Goal: Task Accomplishment & Management: Use online tool/utility

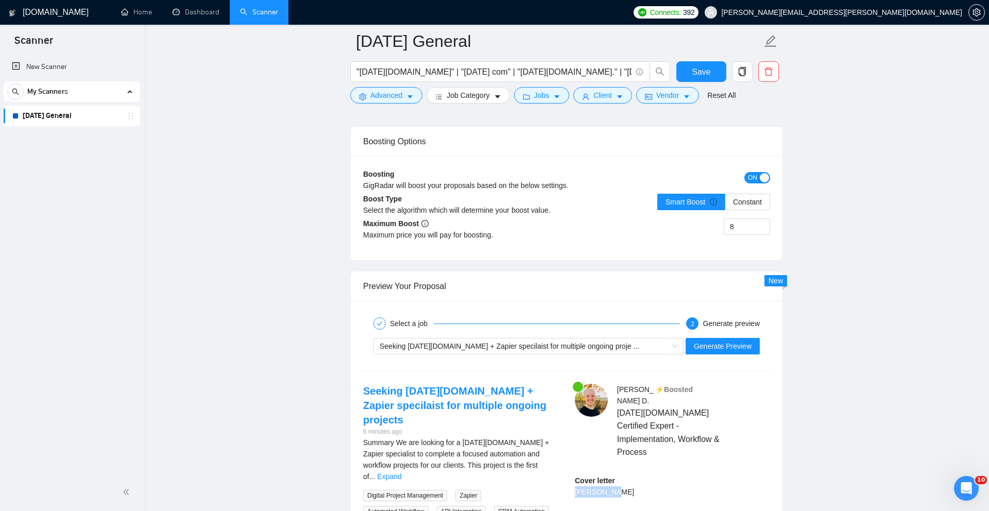
scroll to position [1921, 0]
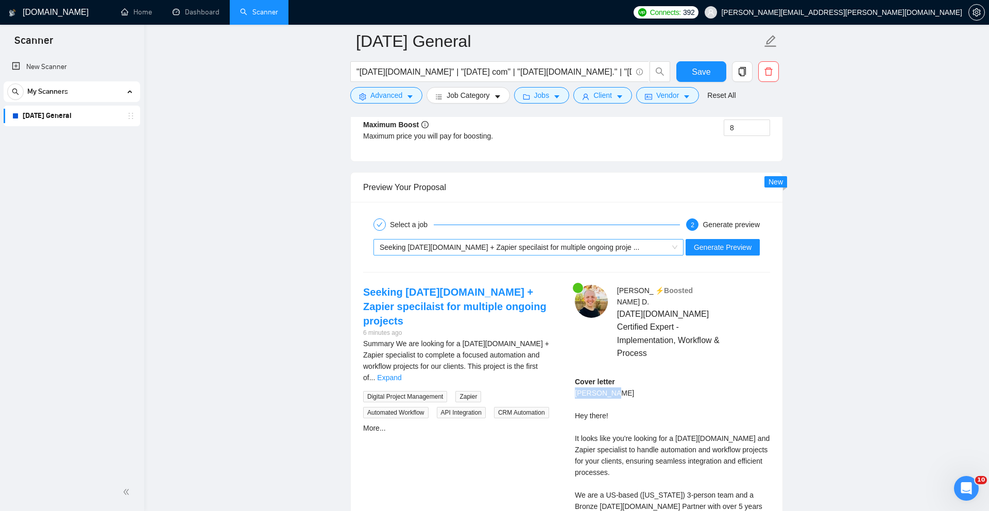
click at [667, 255] on span "Seeking [DATE][DOMAIN_NAME] + Zapier specilaist for multiple ongoing proje ..." at bounding box center [529, 246] width 298 height 15
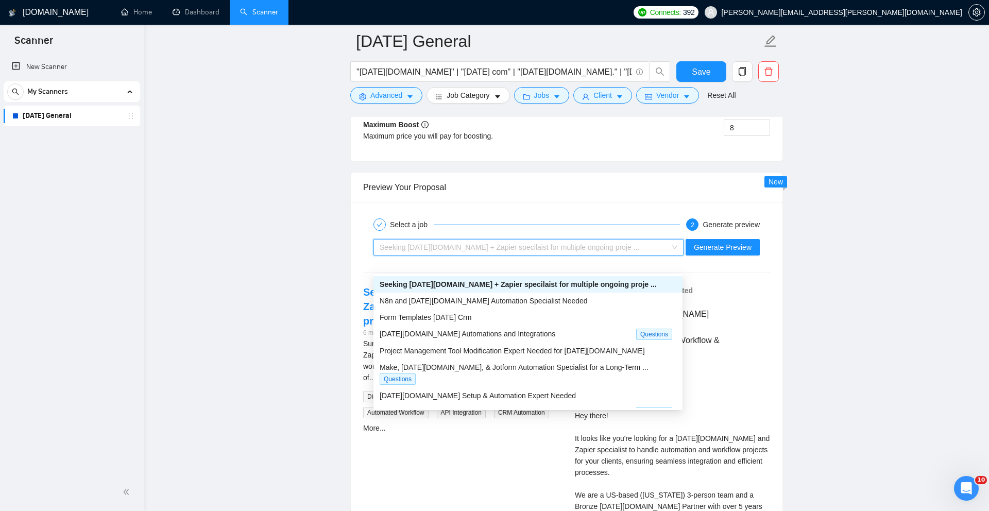
click at [565, 202] on div "Preview Your Proposal" at bounding box center [566, 187] width 407 height 29
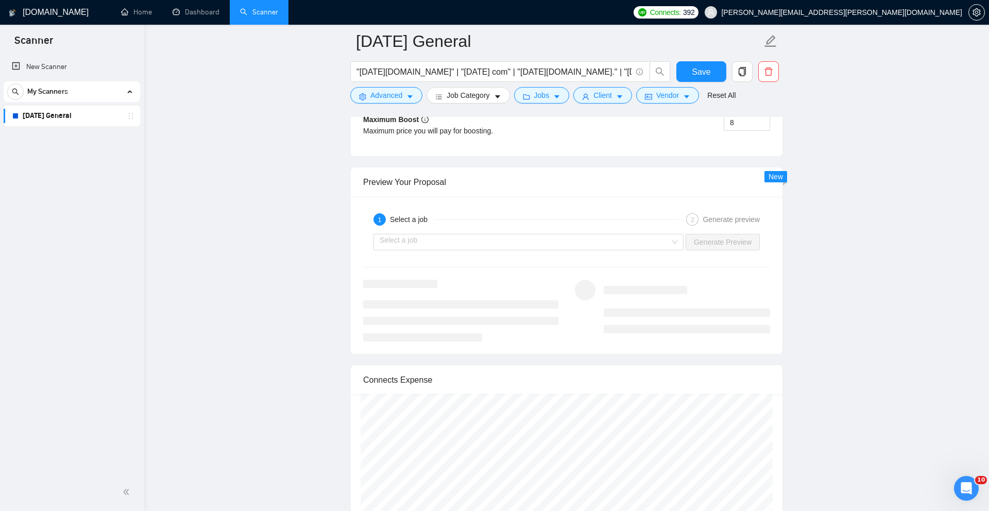
scroll to position [1931, 0]
click at [649, 245] on input "search" at bounding box center [525, 237] width 290 height 15
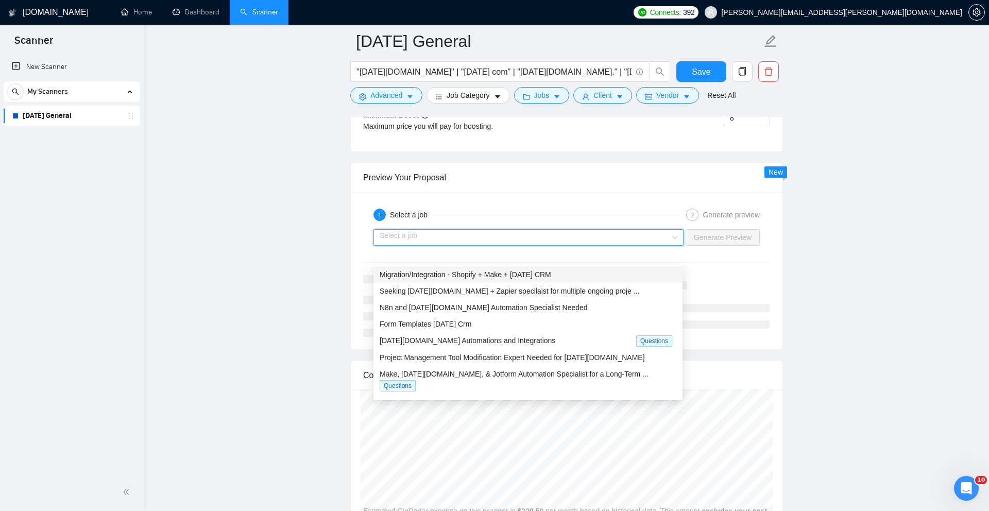
click at [551, 272] on span "Migration/Integration - Shopify + Make + Monday CRM" at bounding box center [465, 274] width 171 height 8
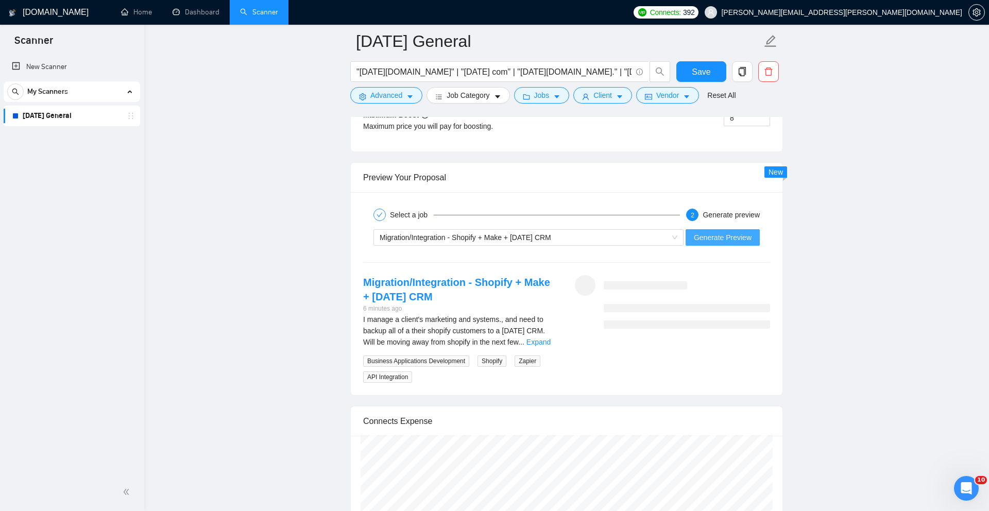
click at [713, 243] on span "Generate Preview" at bounding box center [723, 237] width 58 height 11
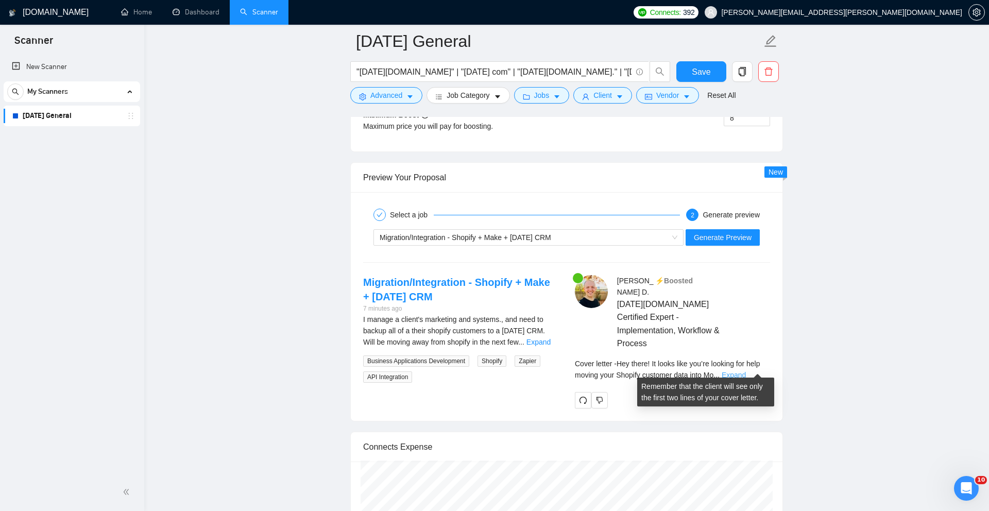
click at [746, 371] on link "Expand" at bounding box center [734, 375] width 24 height 8
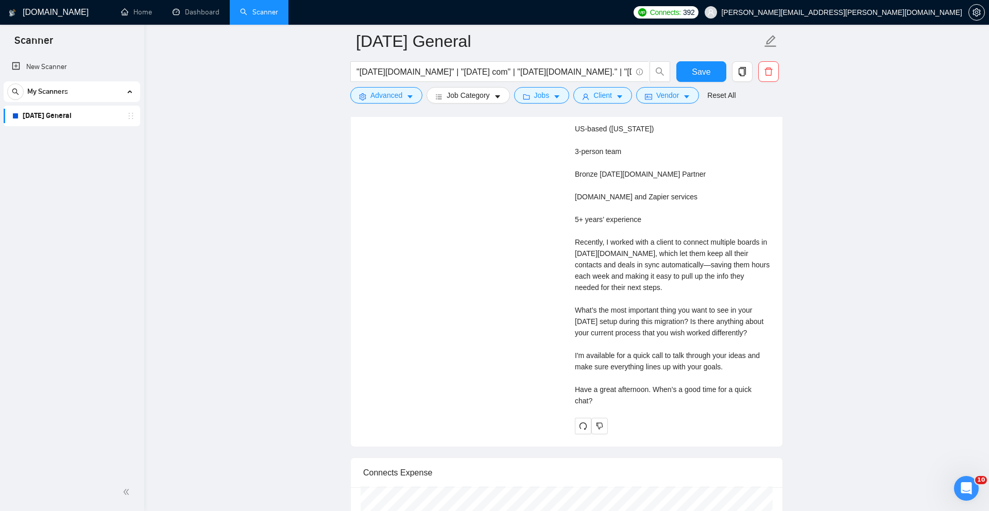
scroll to position [2285, 0]
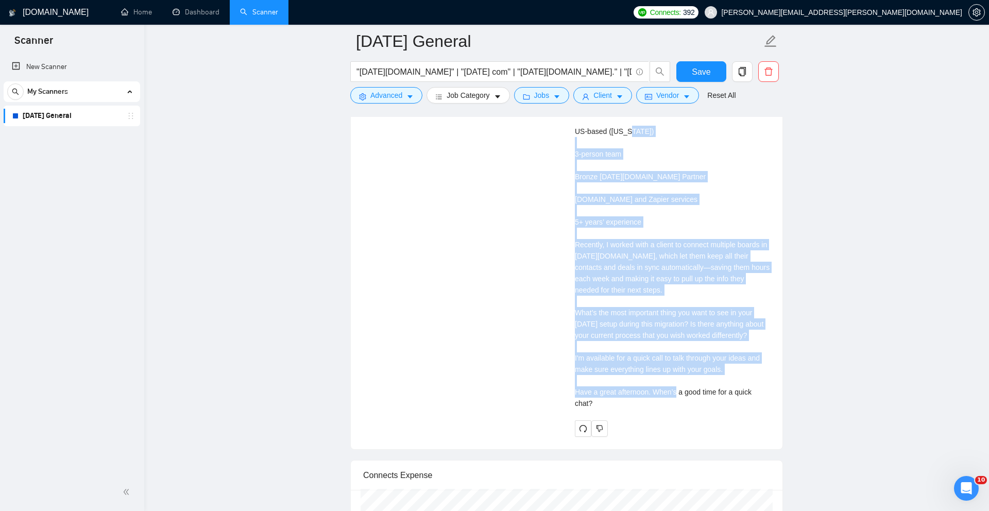
drag, startPoint x: 599, startPoint y: 409, endPoint x: 575, endPoint y: 140, distance: 269.9
click at [575, 140] on div "Cover letter Hey there! It looks like you’re looking for help moving your Shopi…" at bounding box center [672, 210] width 195 height 397
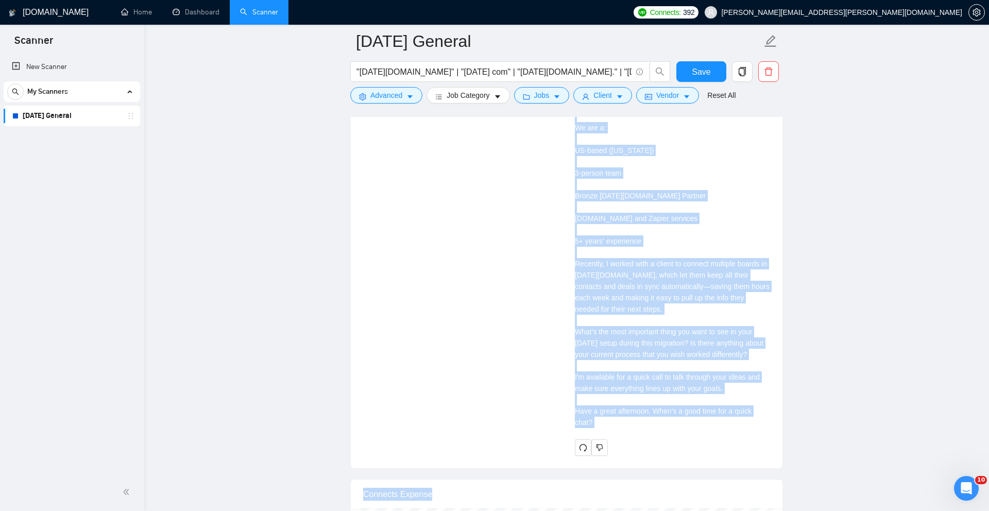
scroll to position [2303, 0]
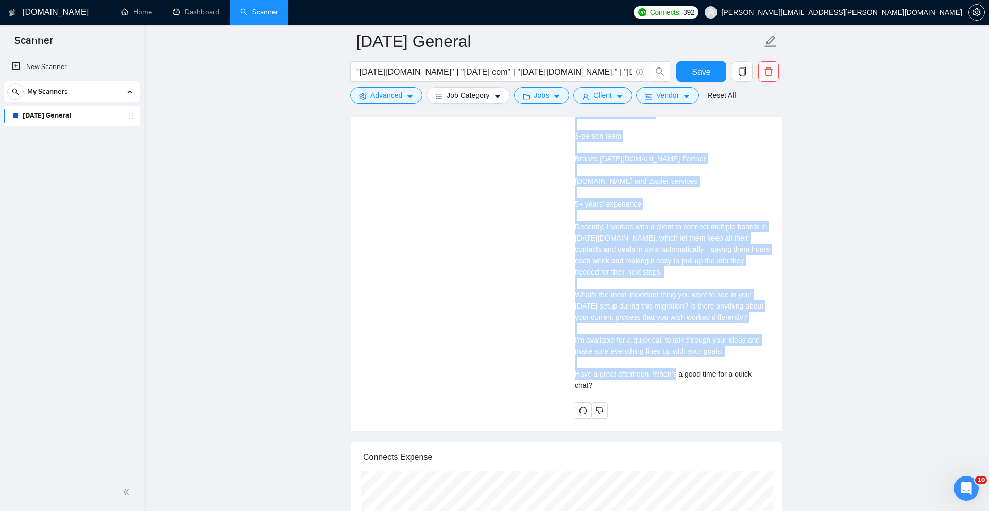
drag, startPoint x: 575, startPoint y: 142, endPoint x: 681, endPoint y: 366, distance: 247.9
click at [695, 385] on div "Cover letter Hey there! It looks like you’re looking for help moving your Shopi…" at bounding box center [672, 192] width 195 height 397
copy div "Hey there! It looks like you’re looking for help moving your Shopify customer d…"
click at [135, 10] on link "Home" at bounding box center [136, 12] width 31 height 9
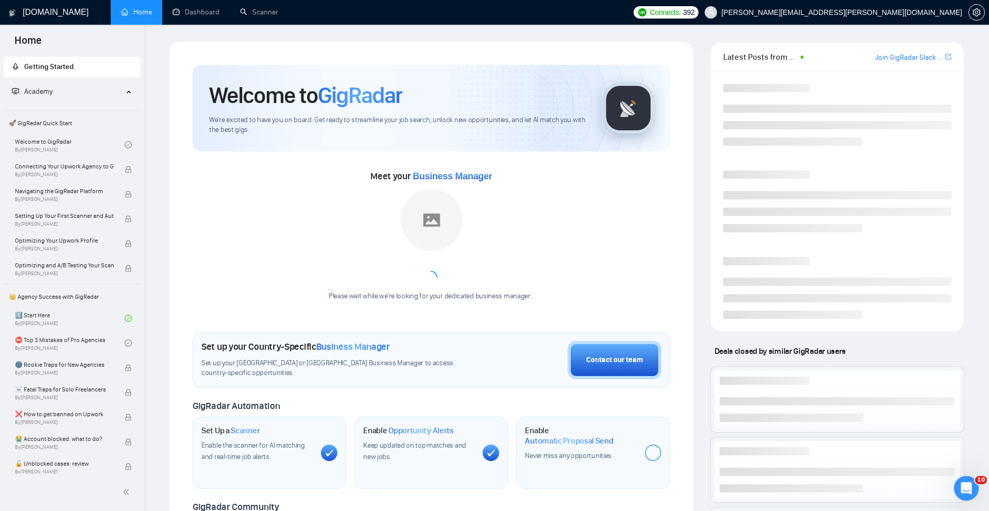
click at [132, 14] on link "Home" at bounding box center [136, 12] width 31 height 9
